Goal: Book appointment/travel/reservation

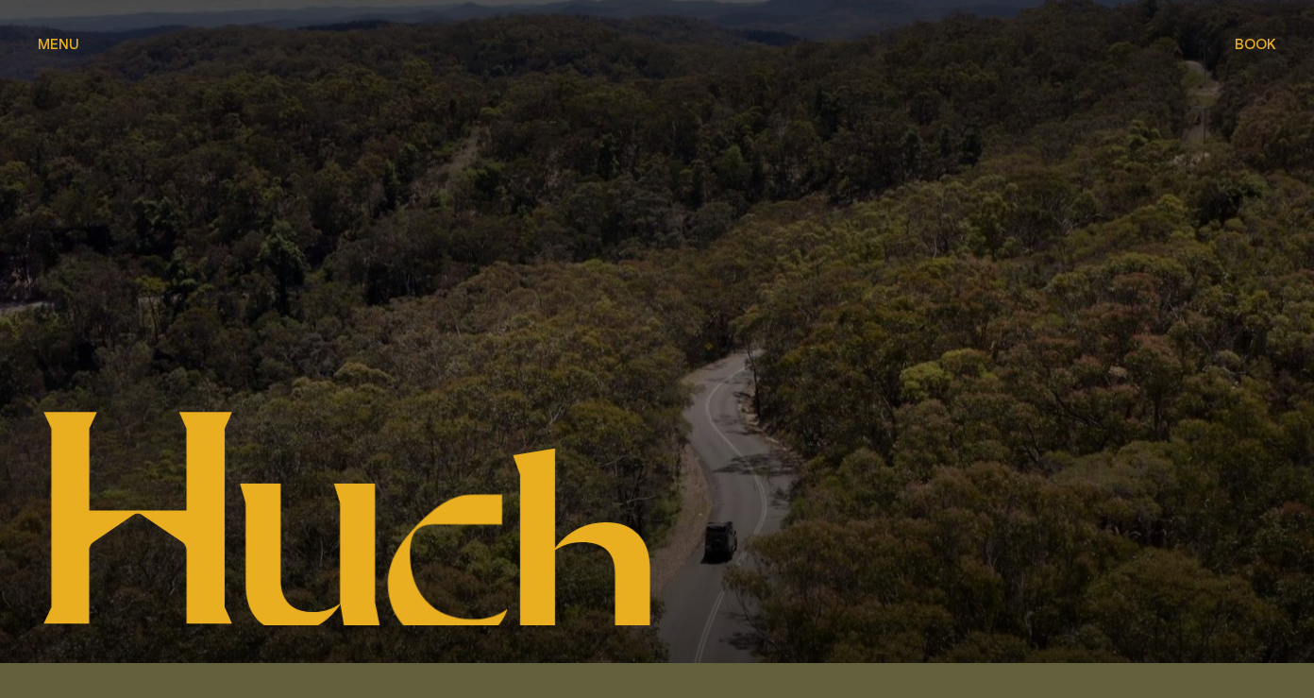
click at [69, 49] on span "Menu" at bounding box center [59, 44] width 42 height 14
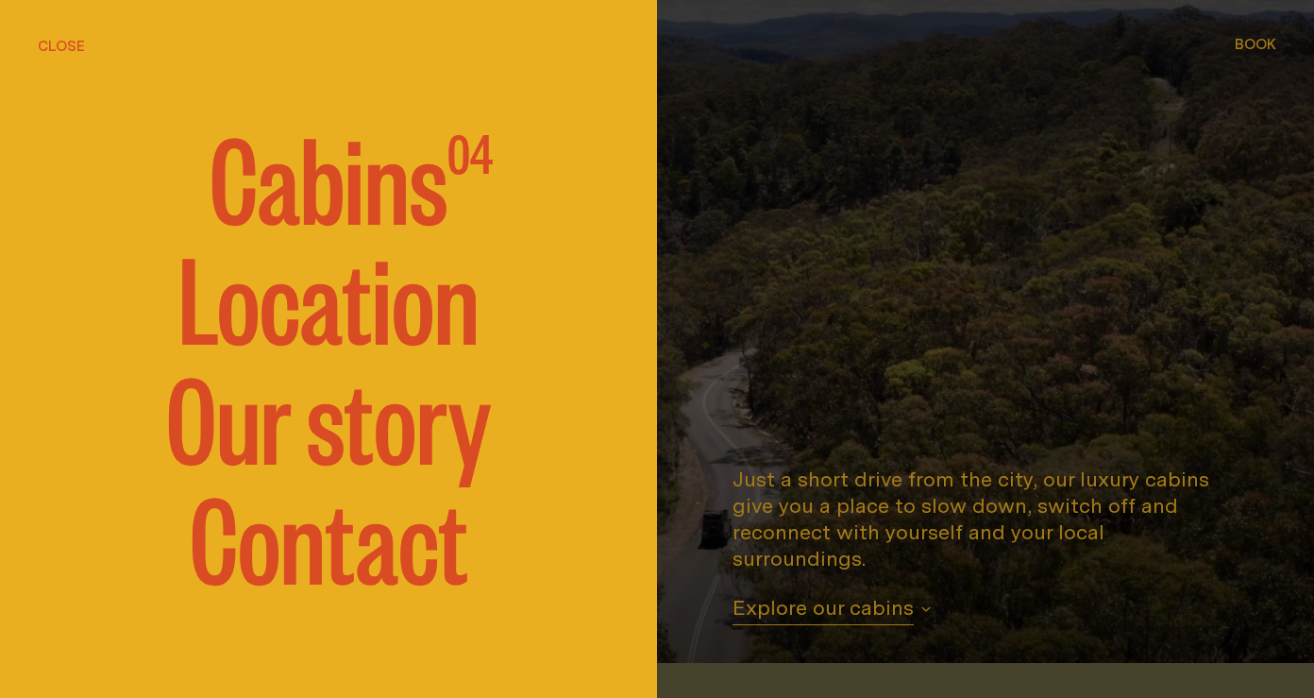
click at [317, 577] on link "Contact" at bounding box center [329, 534] width 279 height 113
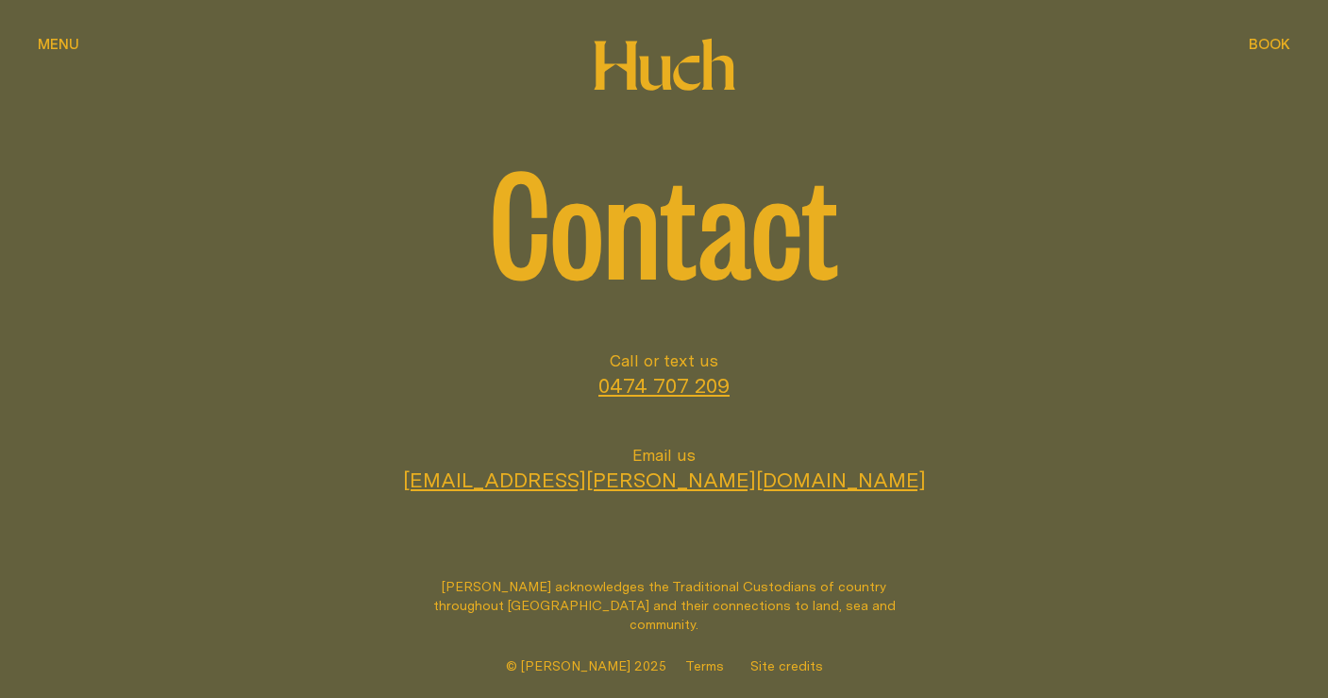
click at [67, 42] on span "Menu" at bounding box center [59, 44] width 42 height 14
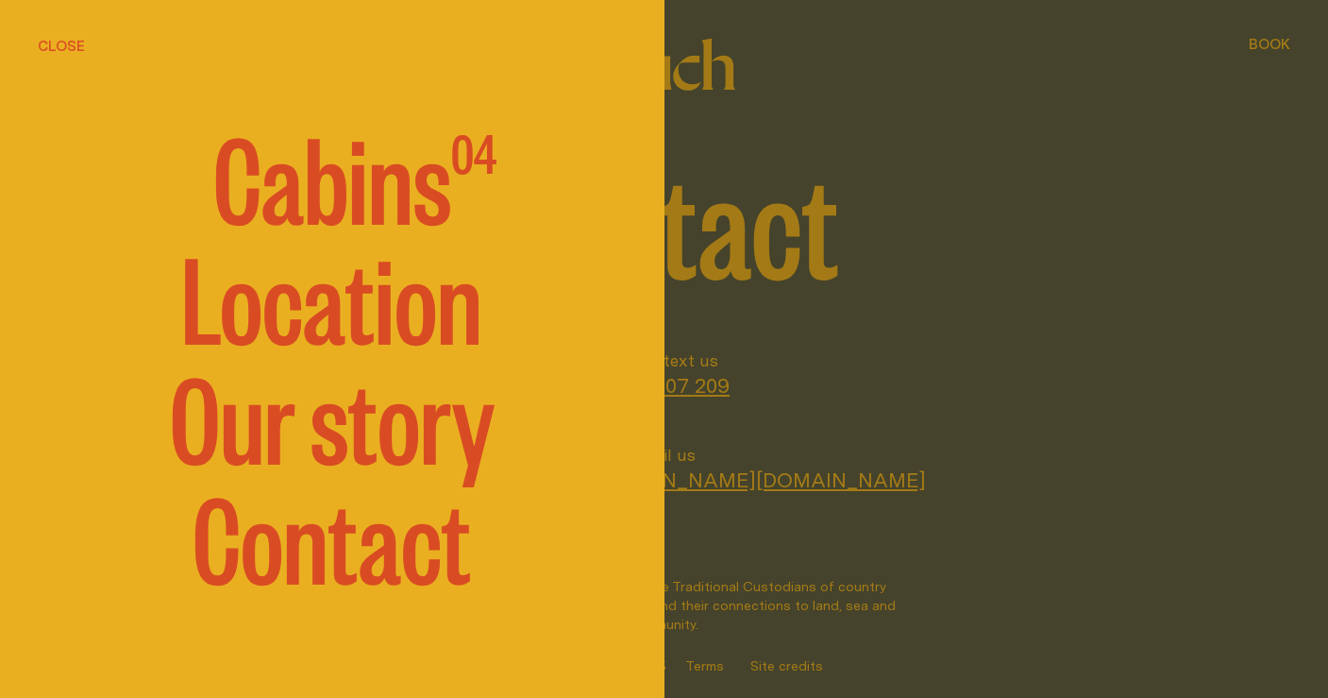
click at [354, 426] on link "Our story" at bounding box center [332, 414] width 325 height 113
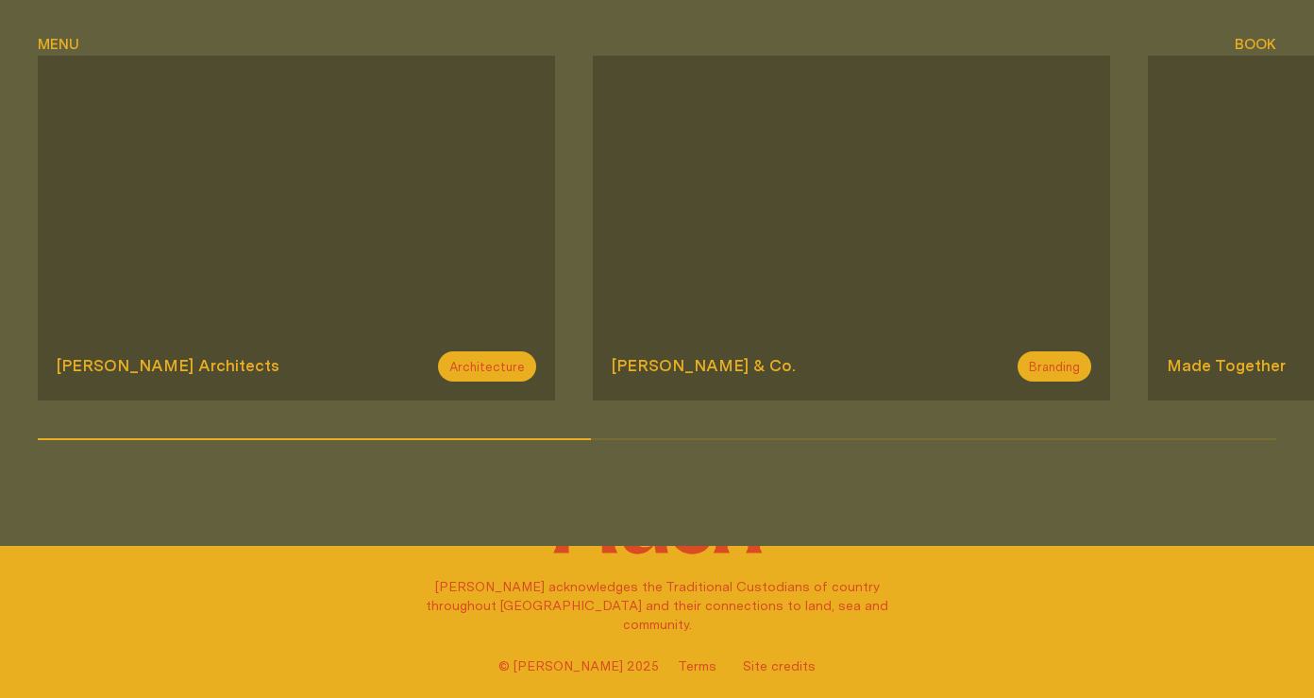
scroll to position [2790, 0]
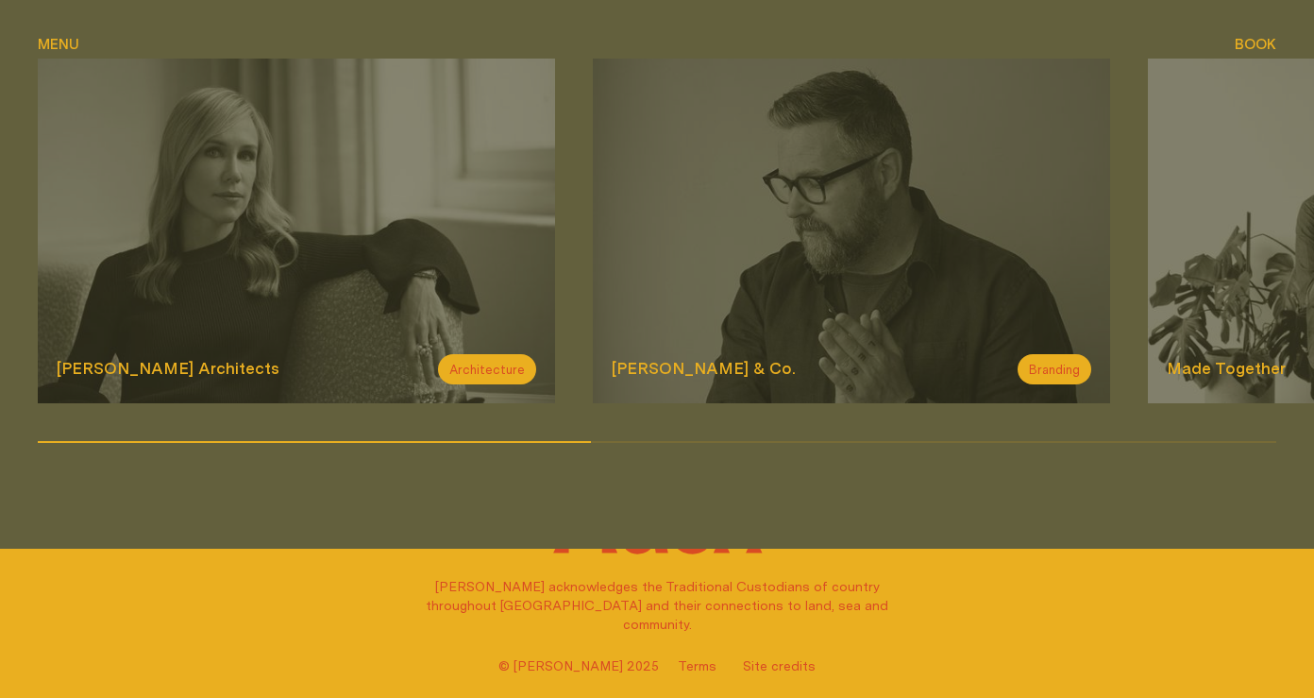
click at [62, 51] on button "Menu Menu" at bounding box center [59, 45] width 42 height 23
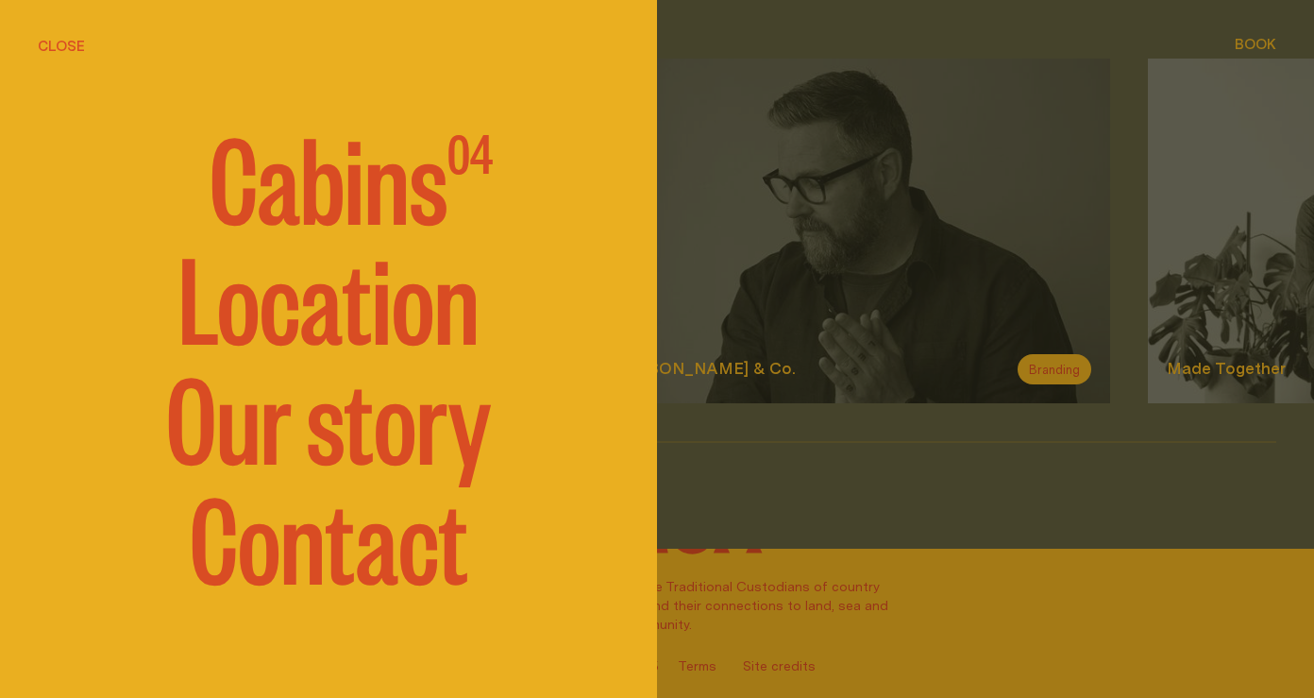
click at [395, 312] on link "Location" at bounding box center [328, 294] width 301 height 113
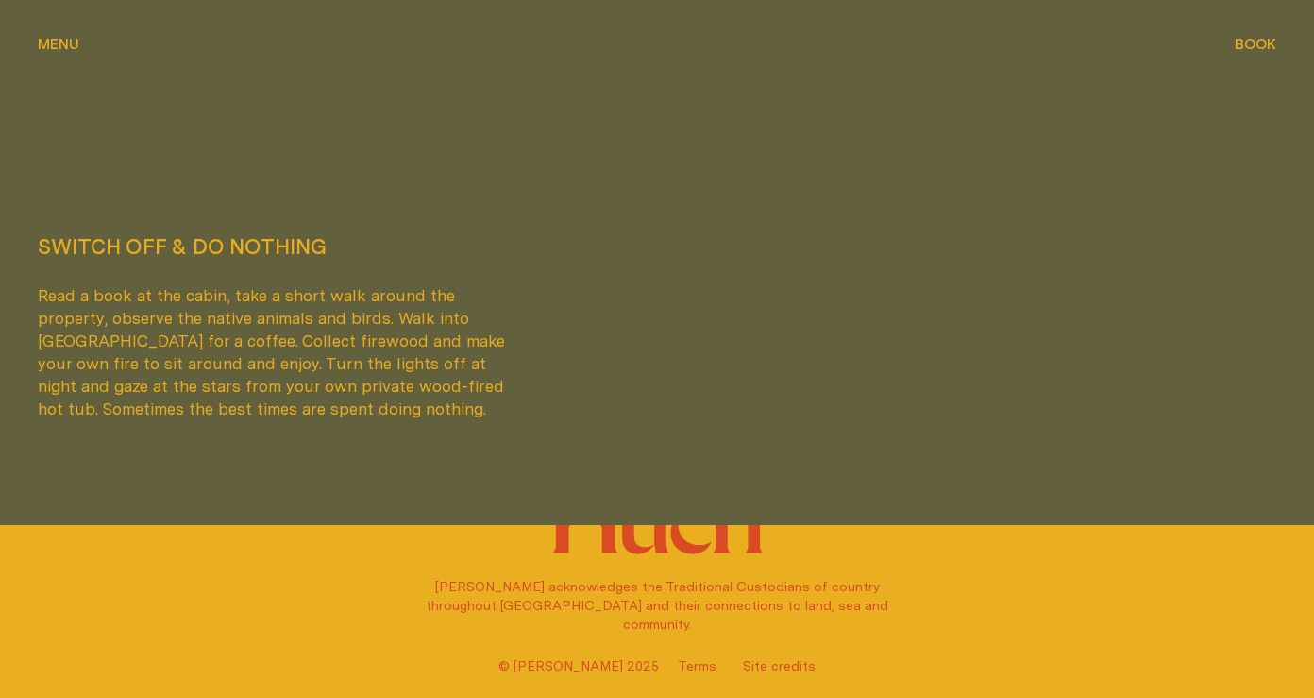
scroll to position [4909, 0]
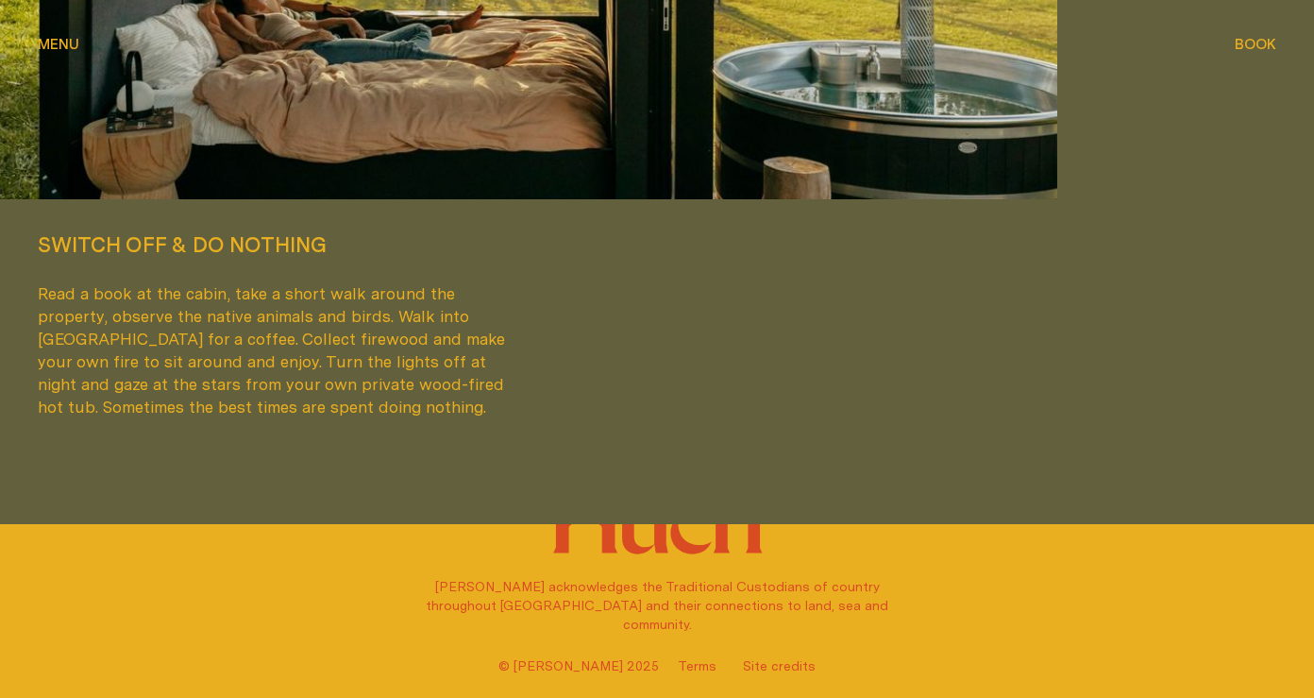
click at [59, 47] on span "Menu" at bounding box center [59, 44] width 42 height 14
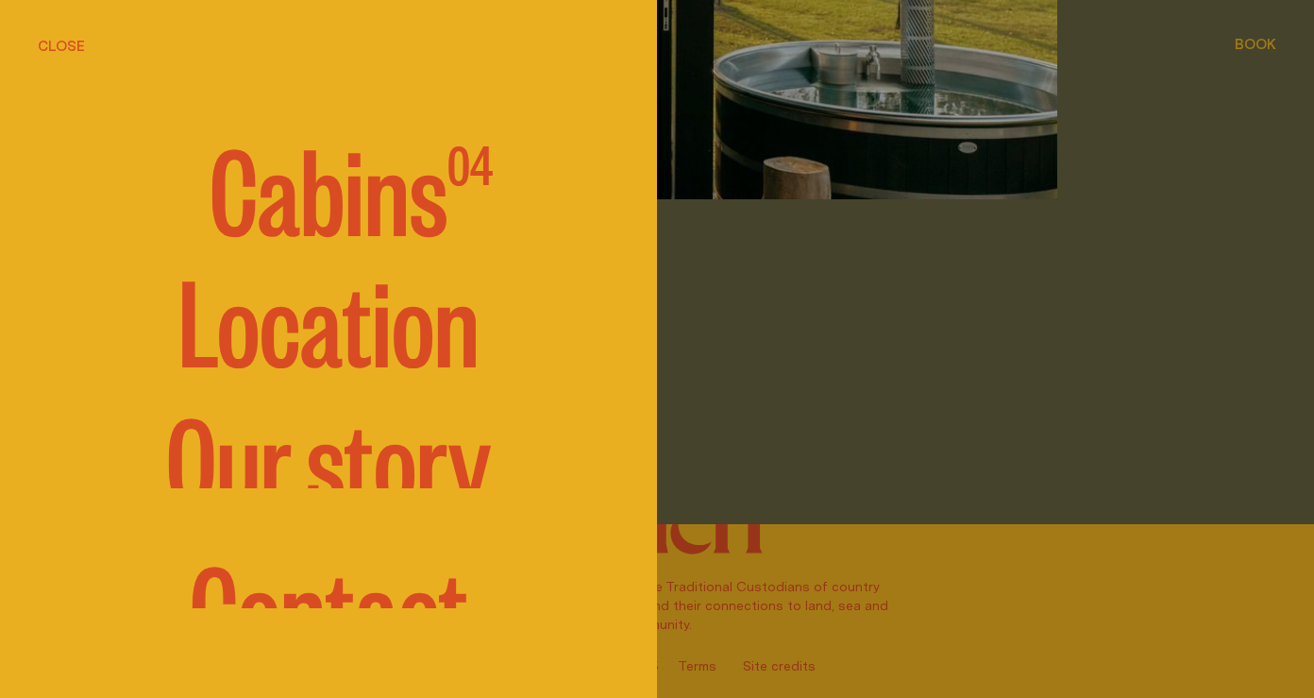
click at [348, 192] on span "Cabins" at bounding box center [329, 185] width 238 height 113
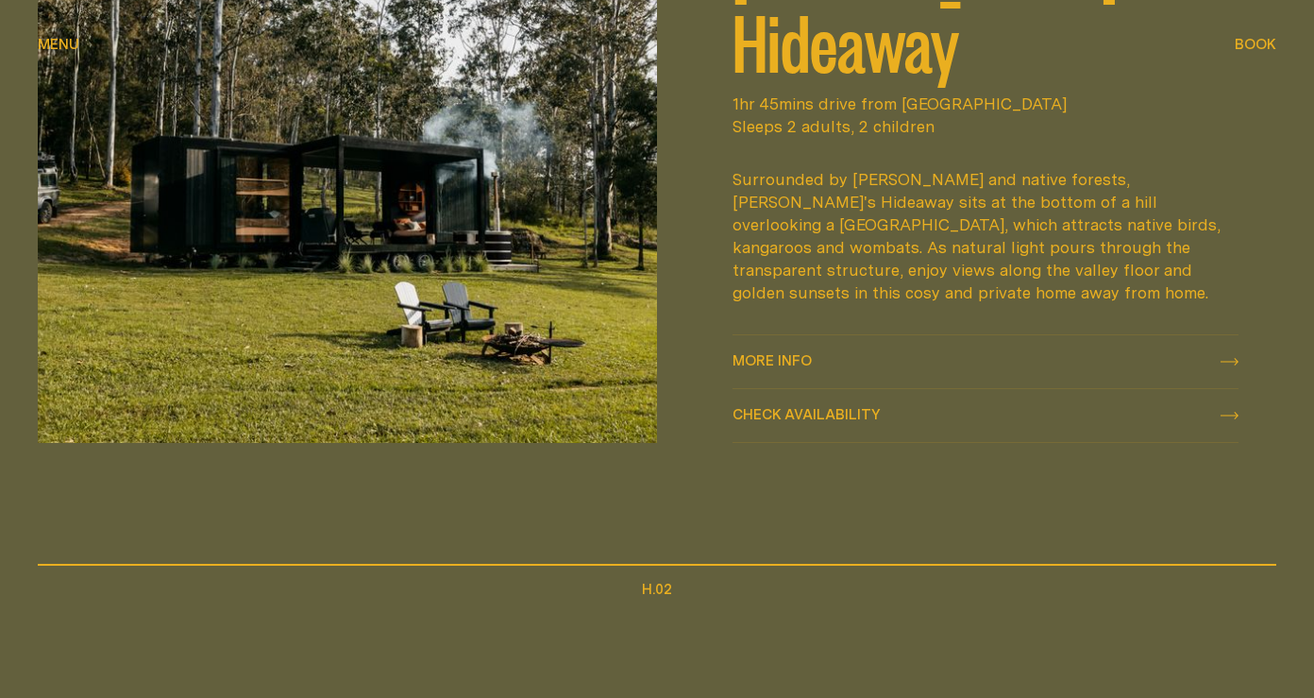
scroll to position [937, 0]
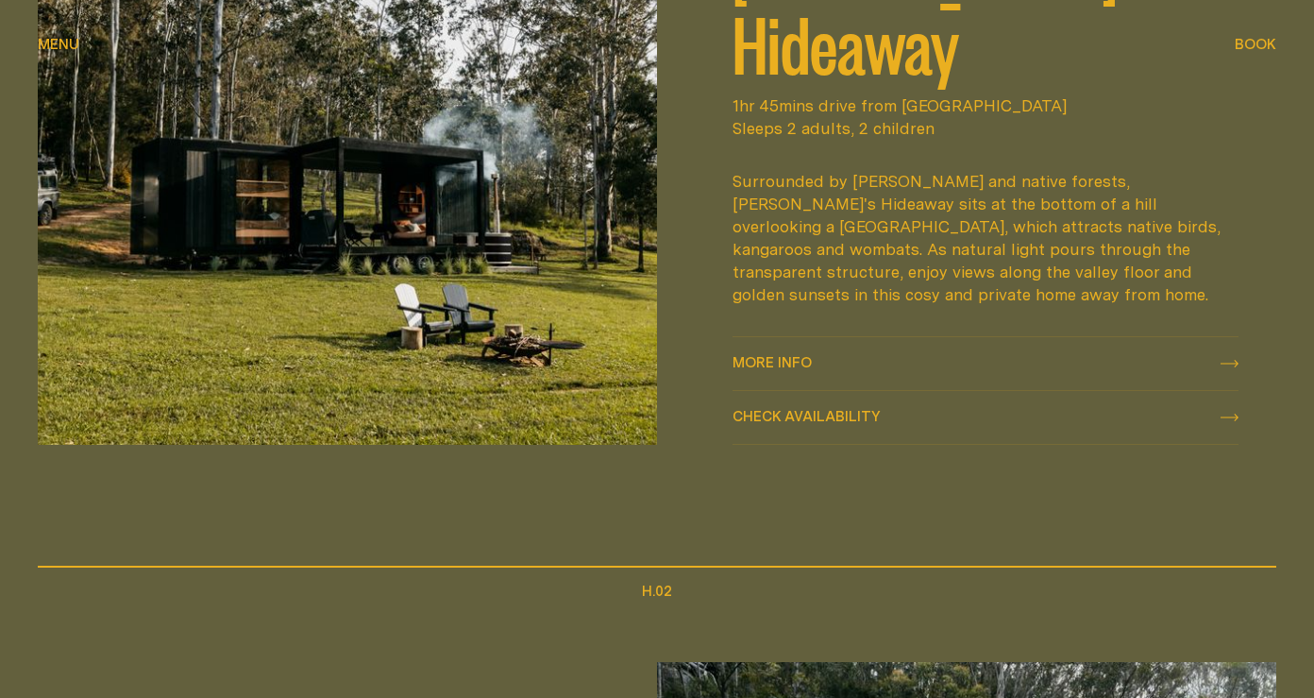
click at [803, 414] on span "Check availability" at bounding box center [807, 416] width 148 height 14
select select "******"
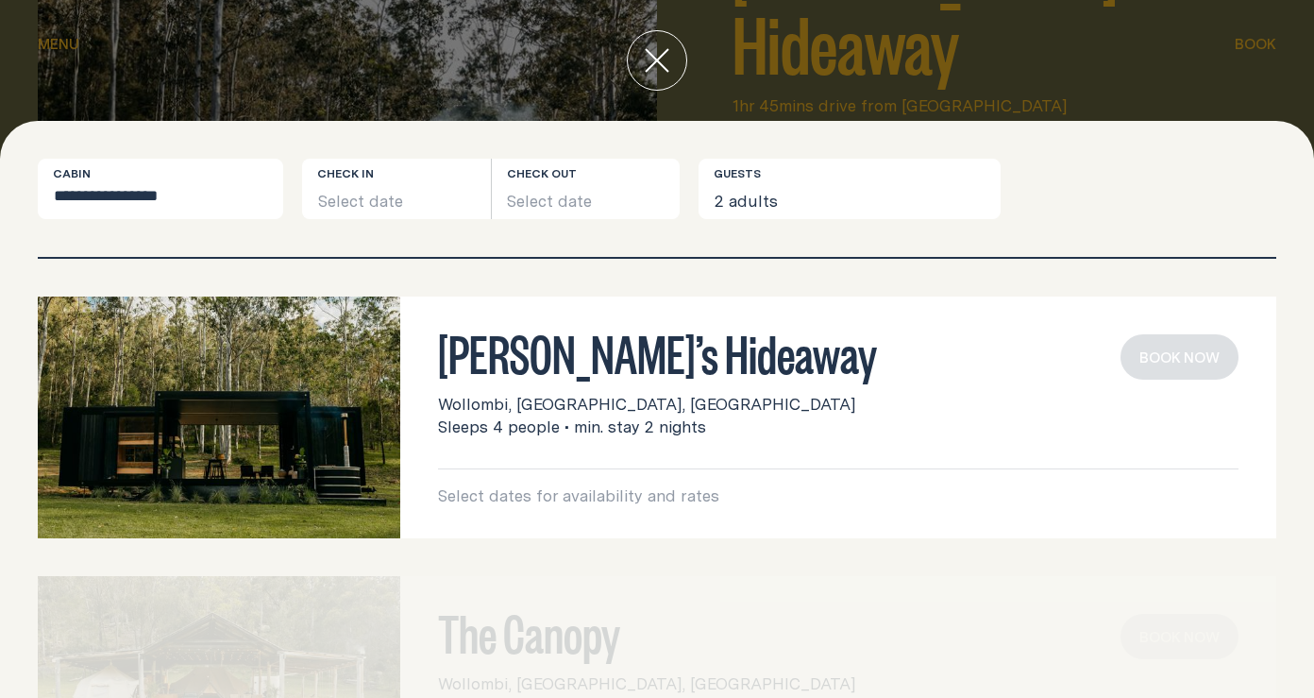
click at [644, 78] on button "close" at bounding box center [657, 60] width 60 height 60
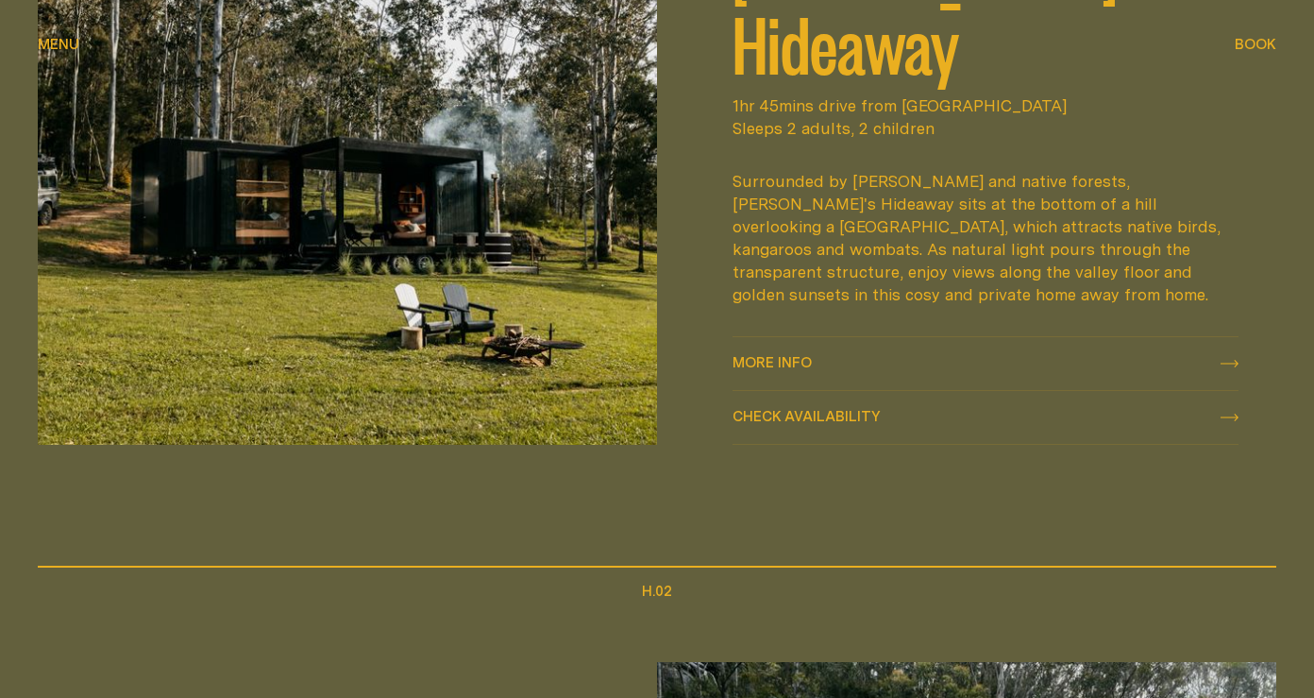
click at [764, 361] on span "More info" at bounding box center [772, 362] width 79 height 14
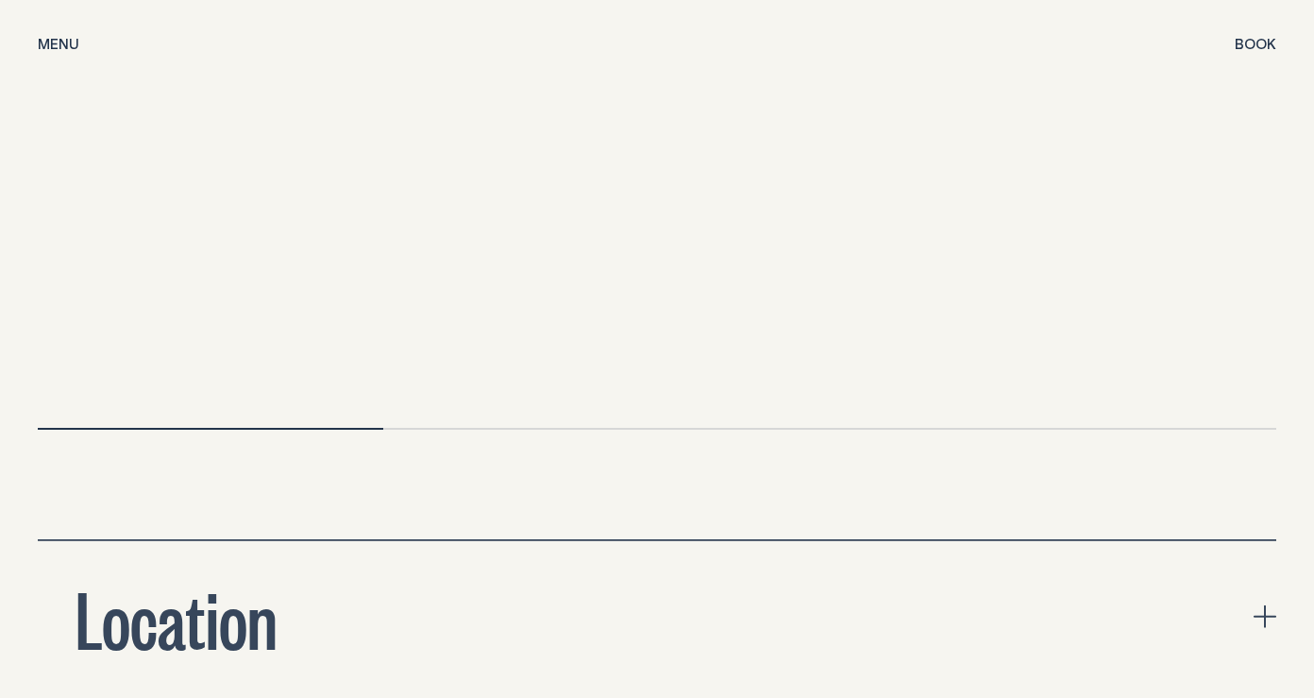
scroll to position [6176, 0]
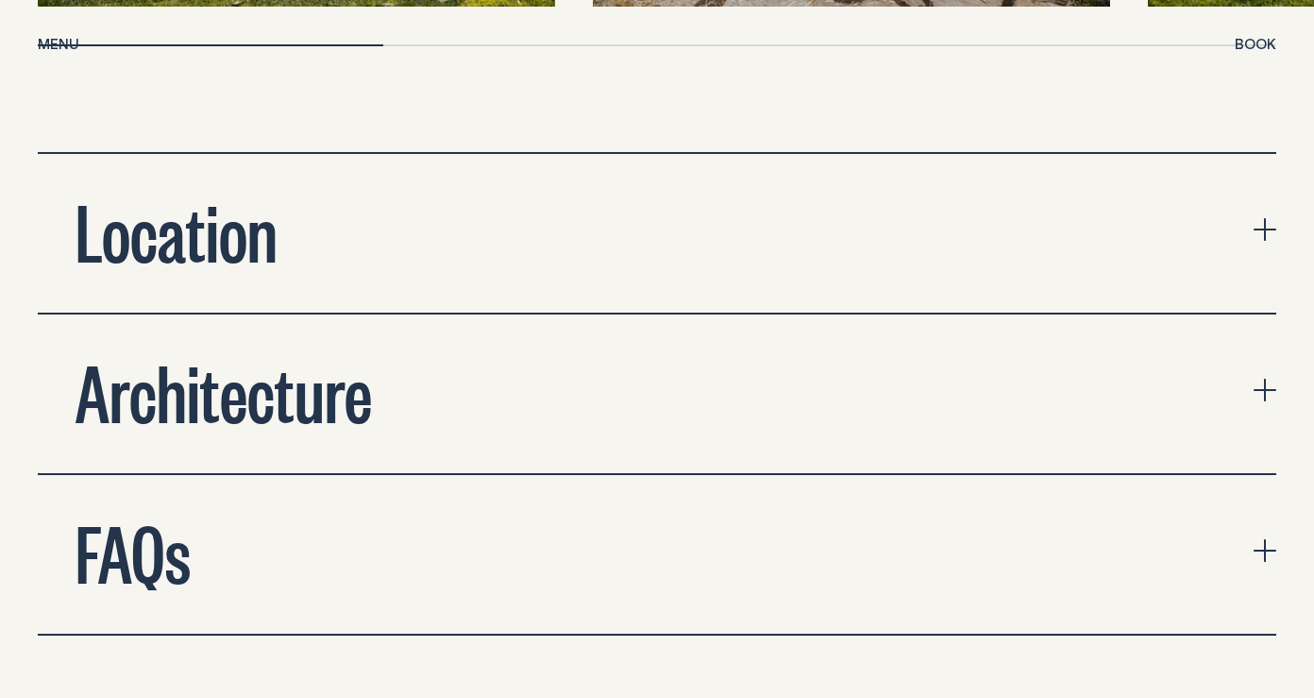
click at [1273, 539] on icon "expand accordion" at bounding box center [1265, 550] width 23 height 23
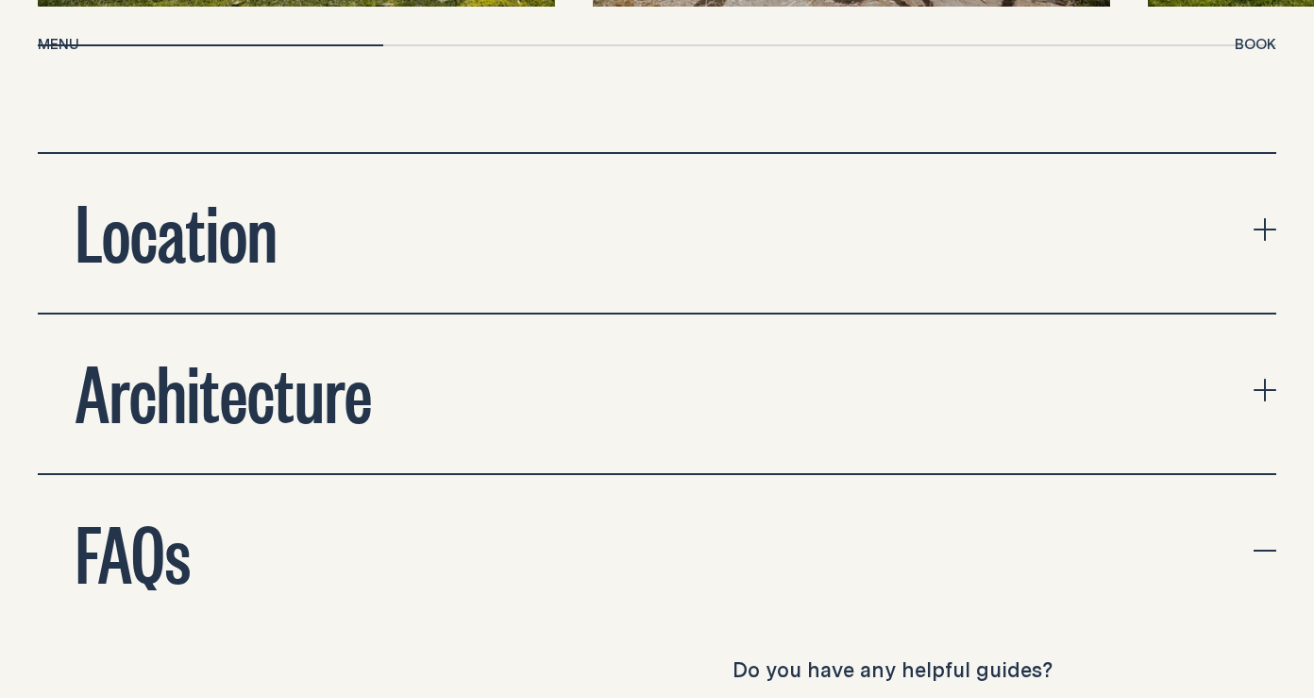
click at [1275, 379] on icon "expand accordion" at bounding box center [1265, 390] width 23 height 23
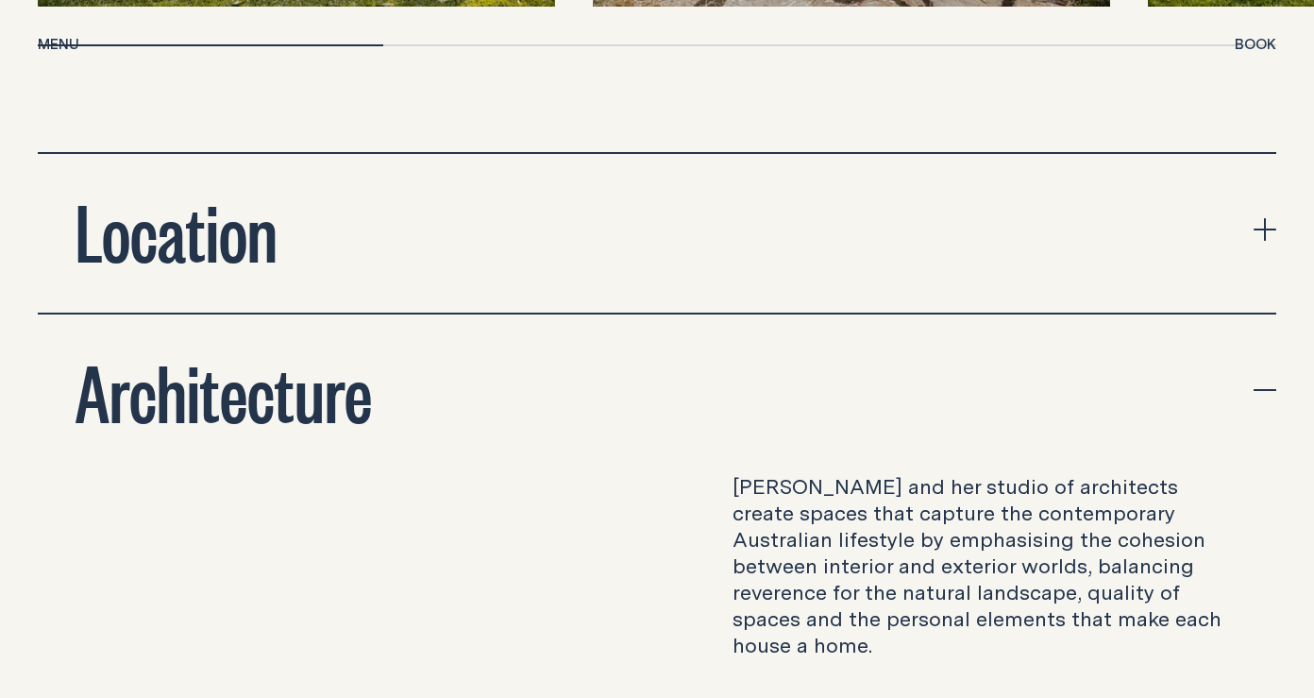
click at [1266, 154] on button "Location" at bounding box center [657, 233] width 1239 height 159
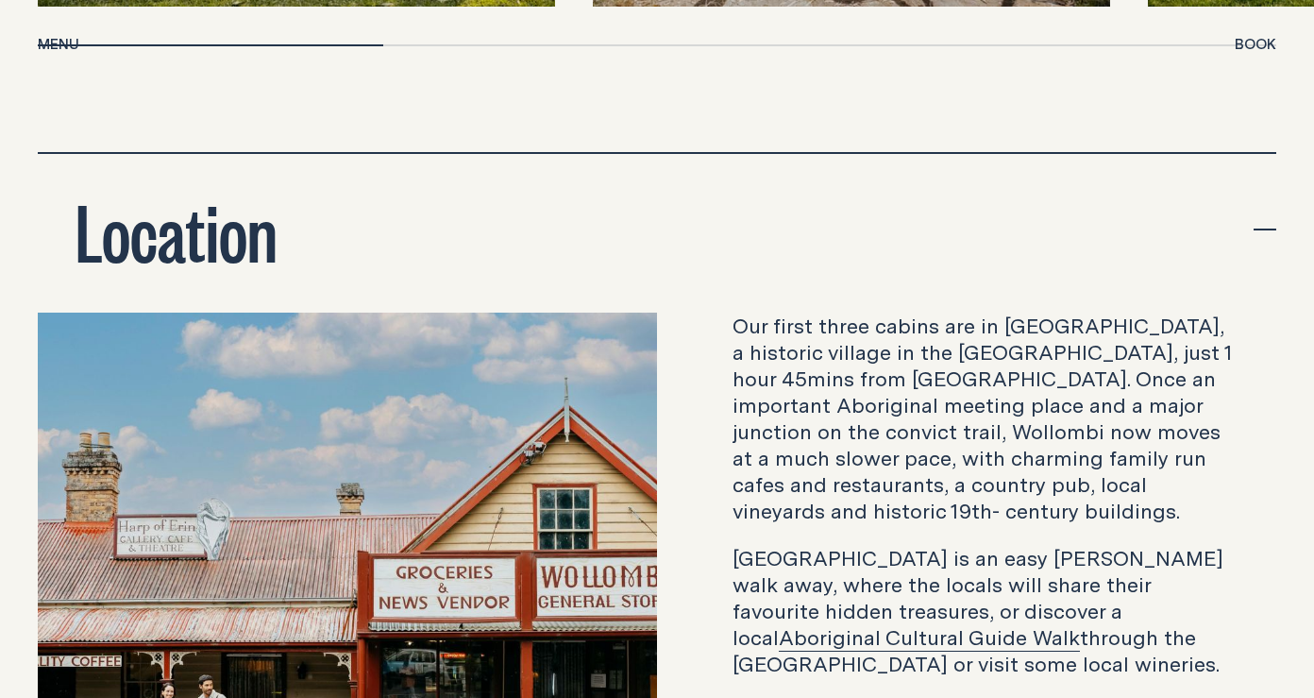
click at [1266, 154] on button "Location" at bounding box center [657, 233] width 1239 height 159
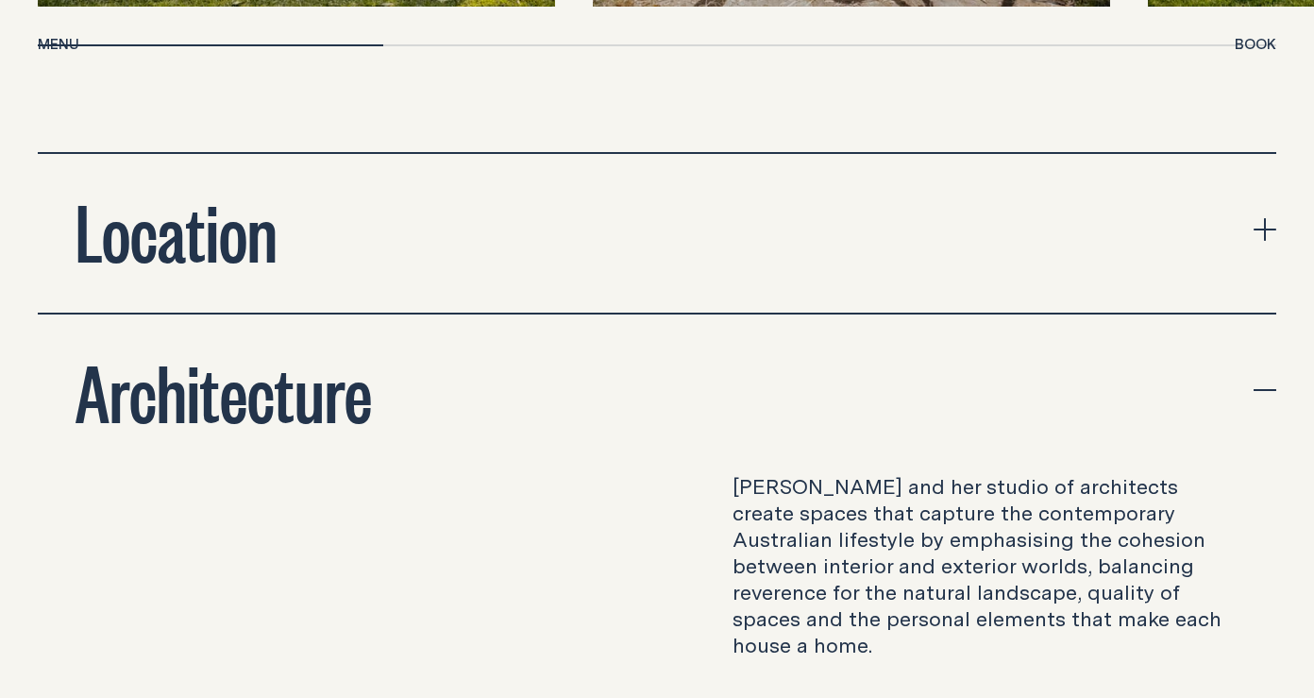
click at [1262, 379] on icon "expand accordion" at bounding box center [1265, 390] width 23 height 23
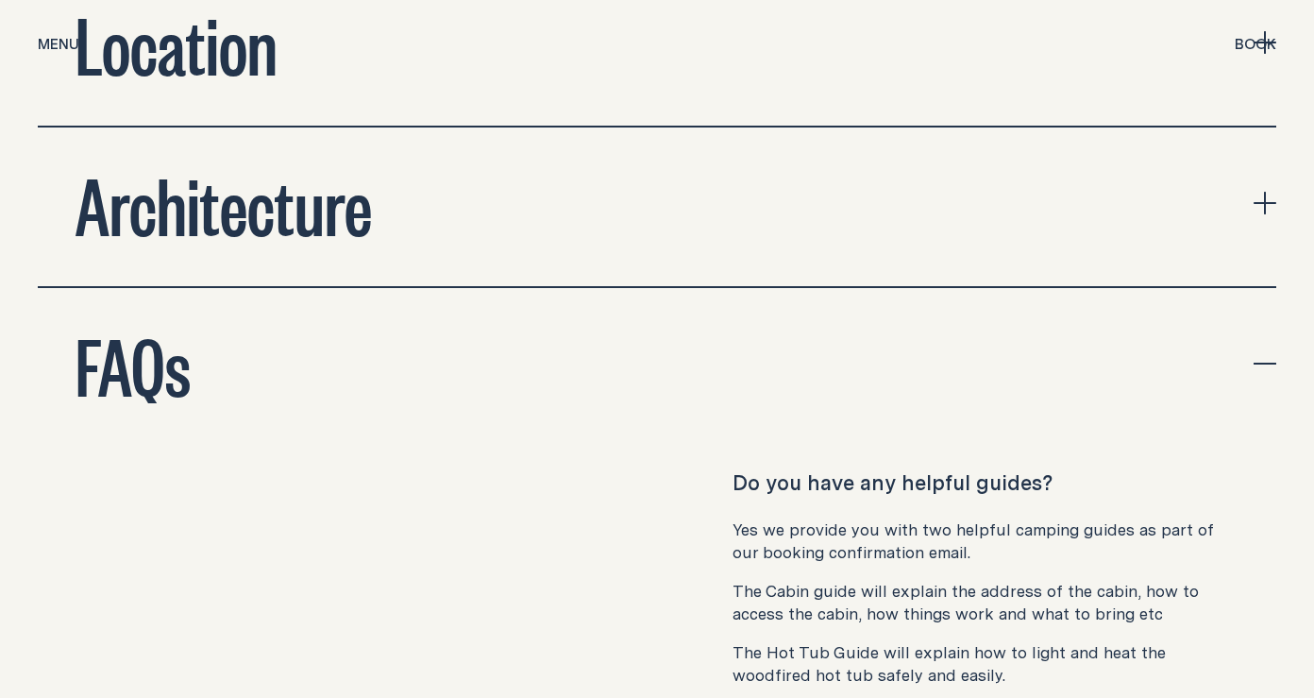
scroll to position [6362, 0]
